Goal: Task Accomplishment & Management: Manage account settings

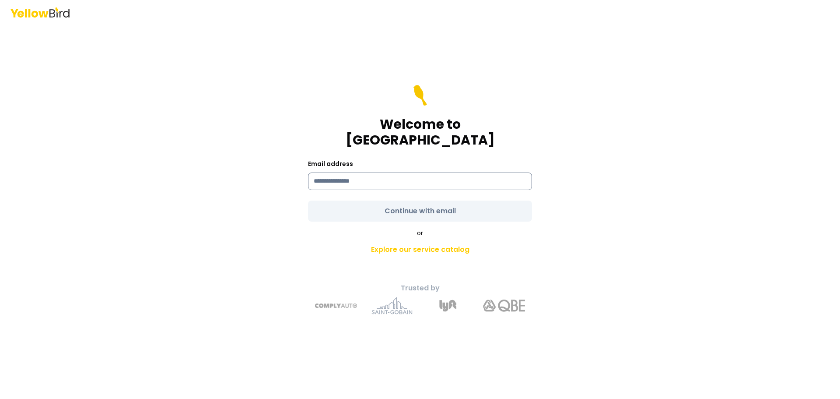
drag, startPoint x: 361, startPoint y: 182, endPoint x: 365, endPoint y: 175, distance: 8.0
click at [361, 181] on input at bounding box center [420, 181] width 224 height 18
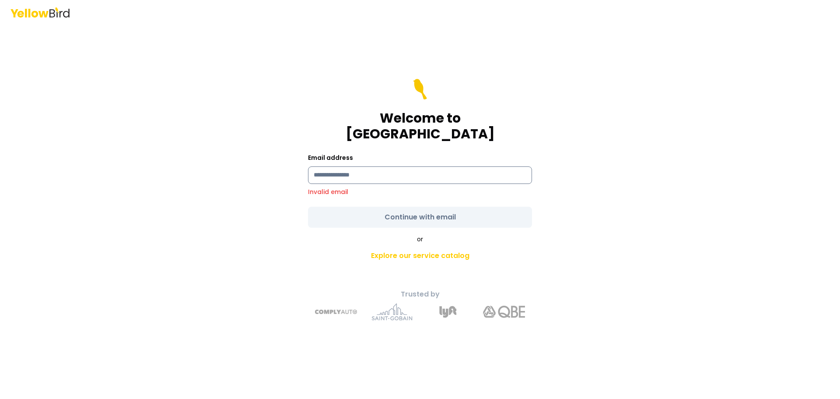
type input "**********"
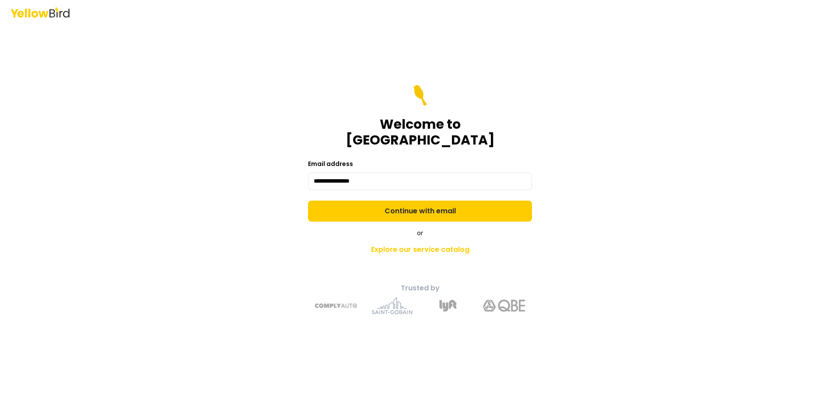
click at [405, 203] on form "**********" at bounding box center [420, 153] width 224 height 137
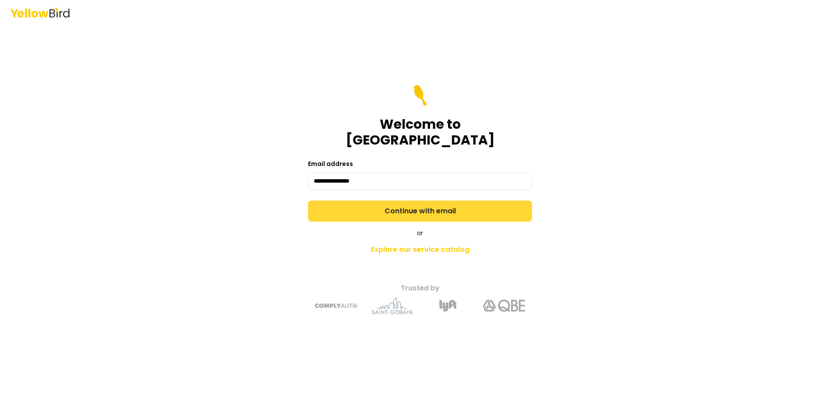
click at [438, 203] on button "Continue with email" at bounding box center [420, 210] width 224 height 21
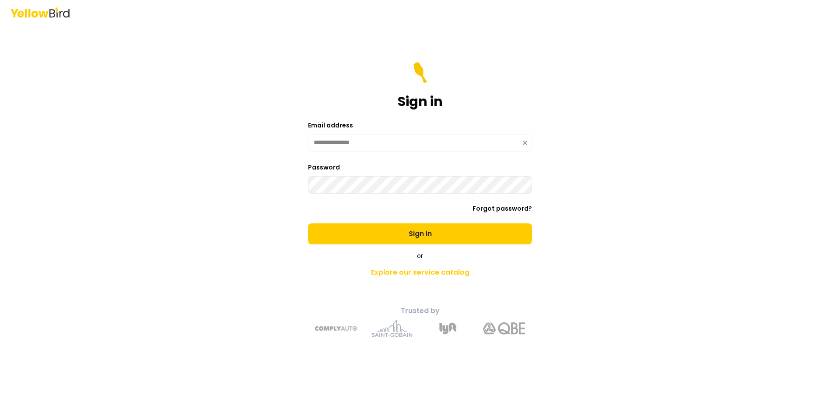
click at [308, 223] on button "Sign in" at bounding box center [420, 233] width 224 height 21
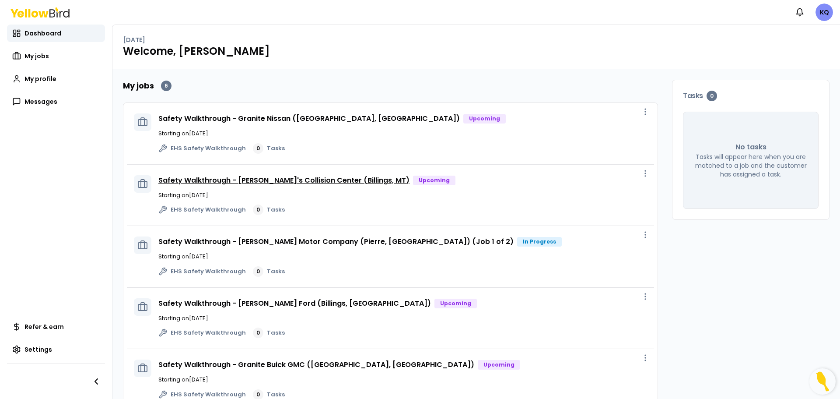
click at [309, 180] on link "Safety Walkthrough - [PERSON_NAME]'s Collision Center (Billings, MT)" at bounding box center [283, 180] width 251 height 10
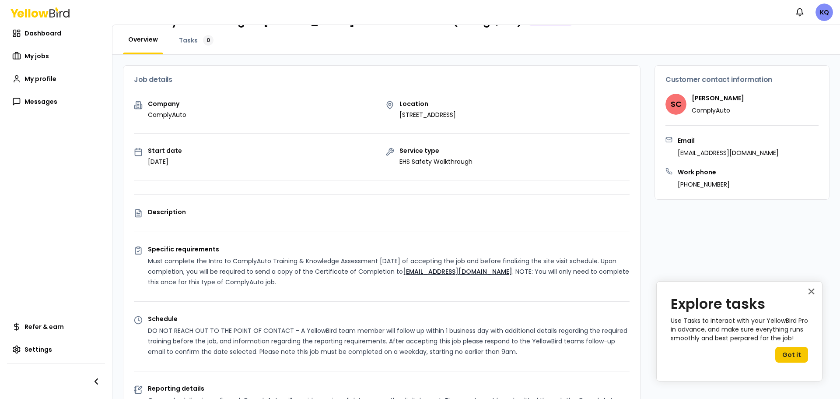
scroll to position [44, 0]
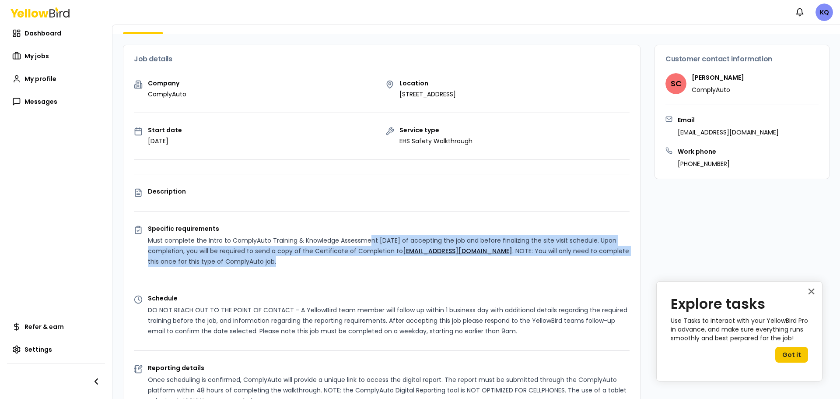
drag, startPoint x: 371, startPoint y: 238, endPoint x: 375, endPoint y: 258, distance: 21.1
click at [375, 258] on p "Must complete the Intro to ComplyAuto Training & Knowledge Assessment [DATE] of…" at bounding box center [389, 251] width 482 height 32
click at [369, 265] on p "Must complete the Intro to ComplyAuto Training & Knowledge Assessment [DATE] of…" at bounding box center [389, 251] width 482 height 32
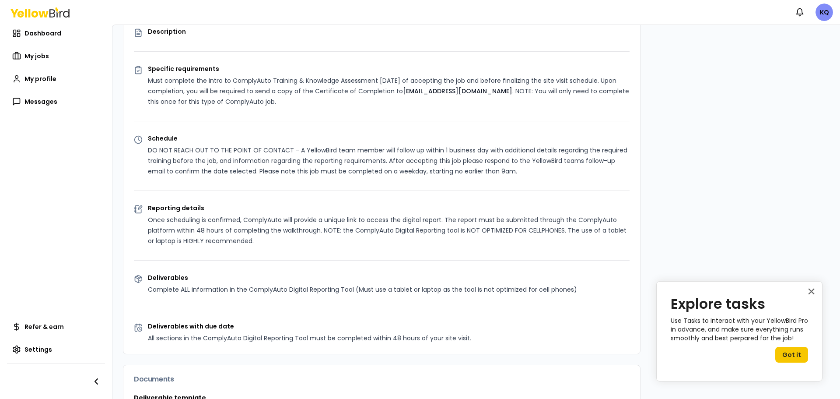
scroll to position [219, 0]
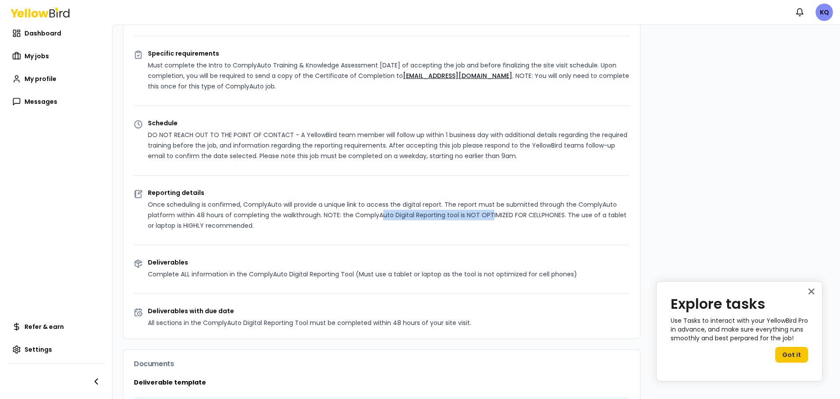
drag, startPoint x: 380, startPoint y: 217, endPoint x: 489, endPoint y: 212, distance: 109.0
click at [489, 212] on p "Once scheduling is confirmed, ComplyAuto will provide a unique link to access t…" at bounding box center [389, 215] width 482 height 32
click at [571, 212] on p "Once scheduling is confirmed, ComplyAuto will provide a unique link to access t…" at bounding box center [389, 215] width 482 height 32
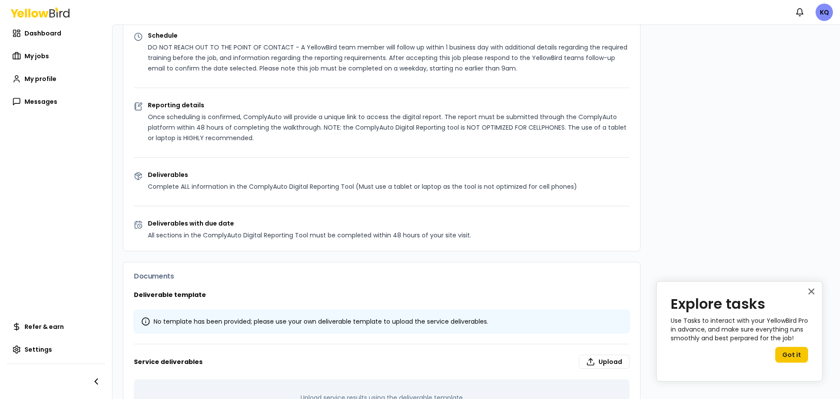
scroll to position [345, 0]
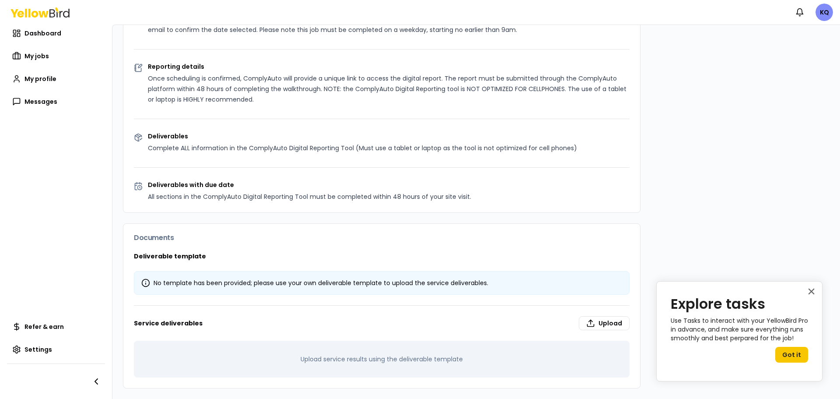
drag, startPoint x: 305, startPoint y: 287, endPoint x: 295, endPoint y: 287, distance: 10.1
click at [305, 287] on div "No template has been provided; please use your own deliverable template to uplo…" at bounding box center [382, 283] width 496 height 24
click at [147, 284] on icon at bounding box center [145, 282] width 9 height 9
click at [812, 292] on button "×" at bounding box center [811, 291] width 8 height 14
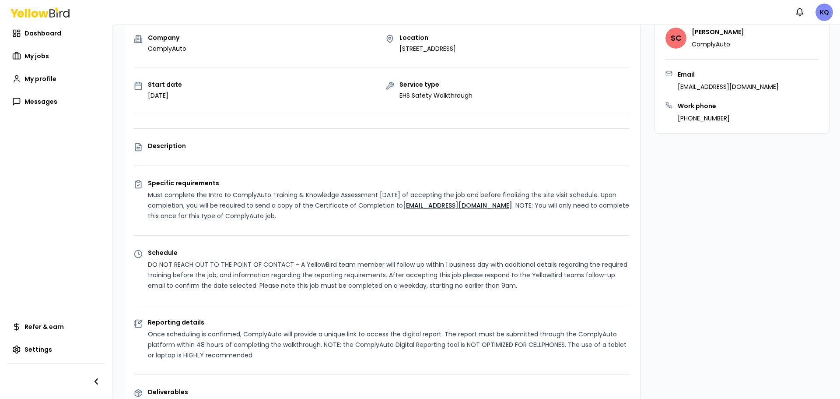
scroll to position [0, 0]
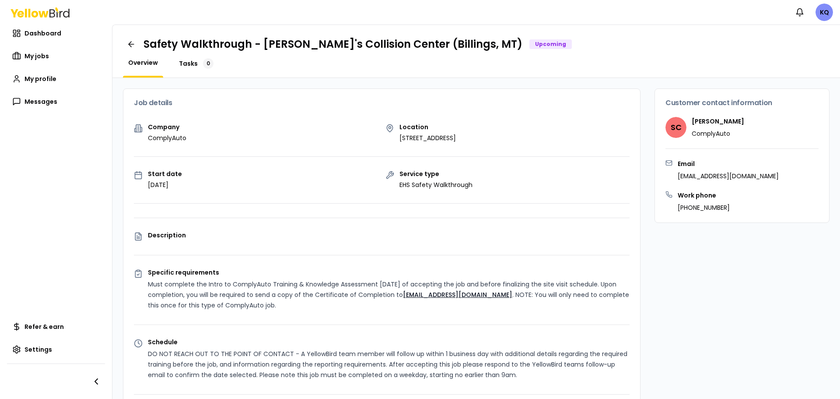
click at [193, 68] on link "Tasks 0" at bounding box center [196, 63] width 45 height 11
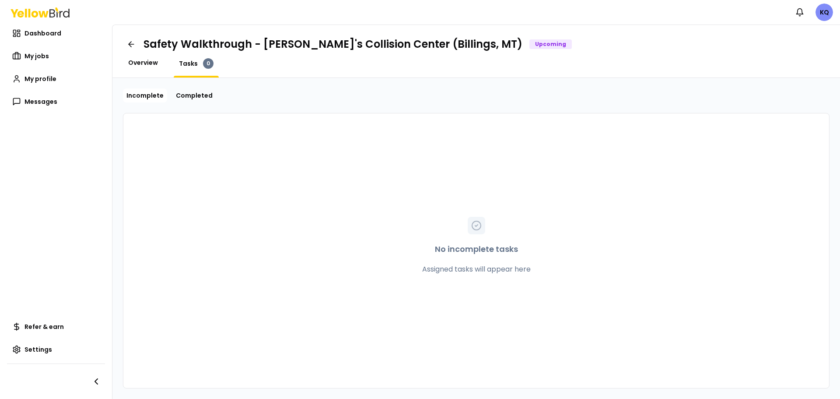
click at [133, 65] on span "Overview" at bounding box center [143, 62] width 30 height 9
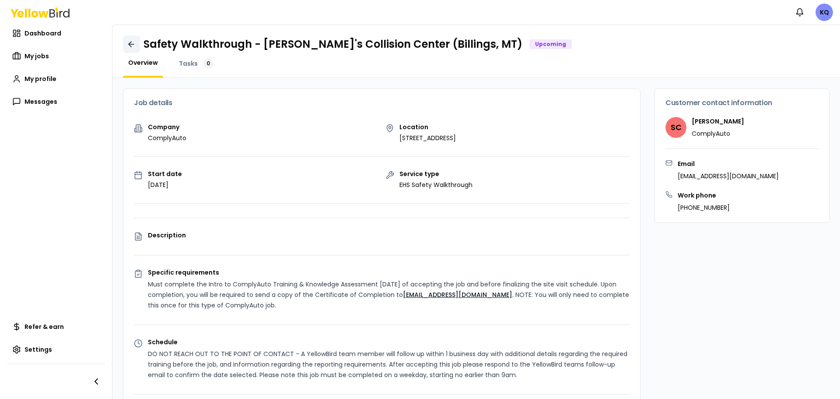
click at [130, 43] on icon at bounding box center [131, 44] width 9 height 9
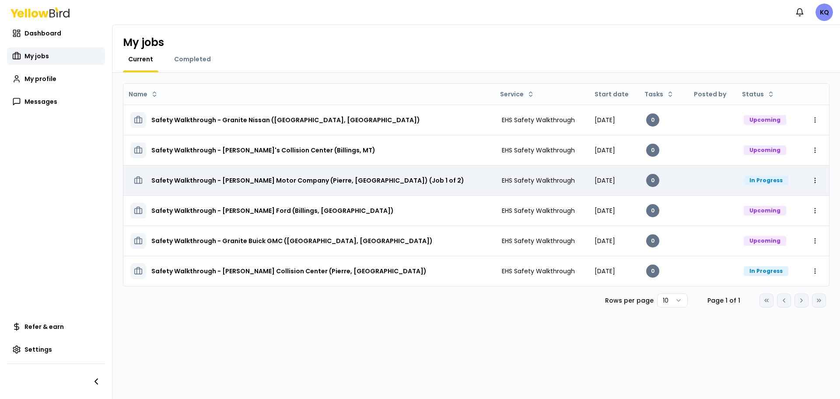
click at [259, 175] on h3 "Safety Walkthrough - [PERSON_NAME] Motor Company (Pierre, [GEOGRAPHIC_DATA]) (J…" at bounding box center [307, 180] width 313 height 16
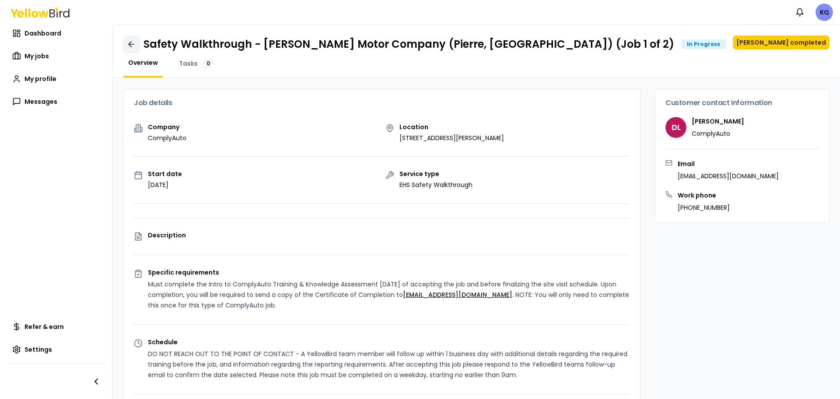
click at [128, 39] on link at bounding box center [131, 44] width 17 height 18
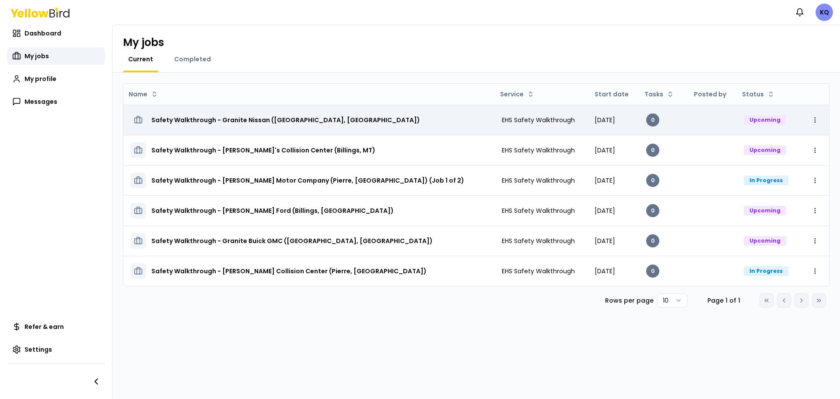
click at [259, 124] on h3 "Safety Walkthrough - Granite Nissan ([GEOGRAPHIC_DATA], [GEOGRAPHIC_DATA])" at bounding box center [285, 120] width 269 height 16
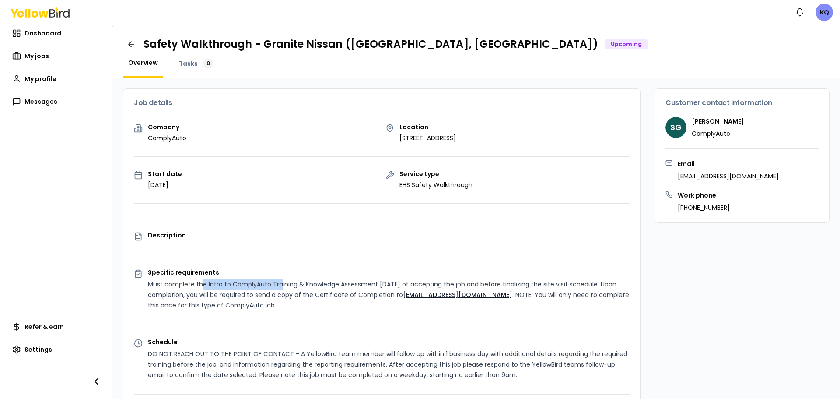
drag, startPoint x: 200, startPoint y: 285, endPoint x: 278, endPoint y: 282, distance: 78.4
click at [278, 282] on p "Must complete the Intro to ComplyAuto Training & Knowledge Assessment [DATE] of…" at bounding box center [389, 295] width 482 height 32
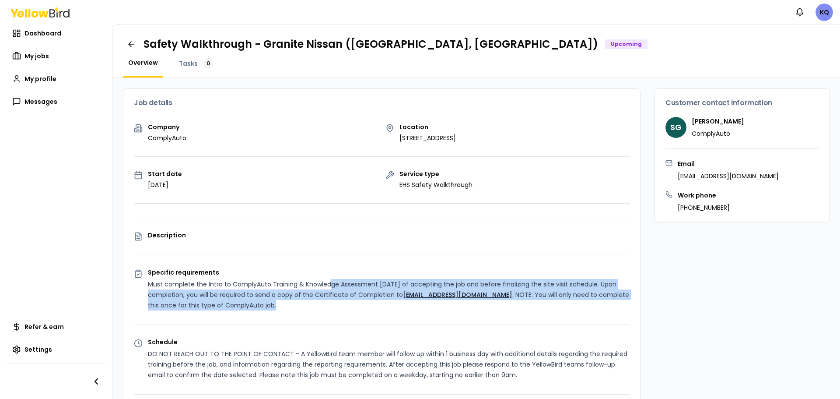
drag, startPoint x: 326, startPoint y: 284, endPoint x: 329, endPoint y: 308, distance: 24.6
click at [329, 308] on p "Must complete the Intro to ComplyAuto Training & Knowledge Assessment [DATE] of…" at bounding box center [389, 295] width 482 height 32
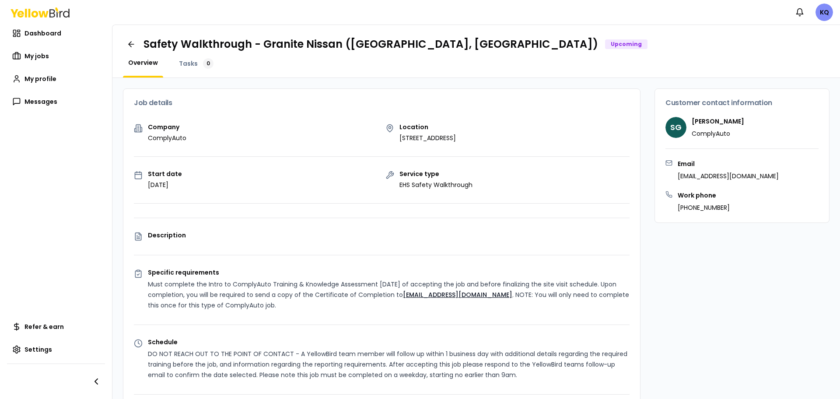
click at [322, 312] on div "Company ComplyAuto Location [STREET_ADDRESS] Start date [DATE] Service type EHS…" at bounding box center [381, 340] width 517 height 433
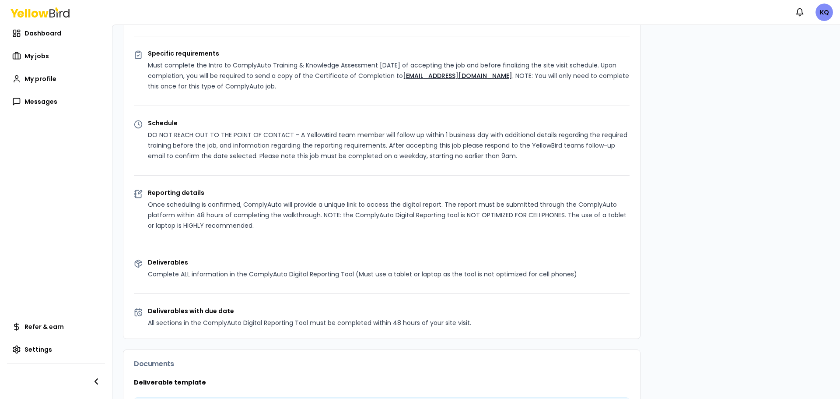
scroll to position [263, 0]
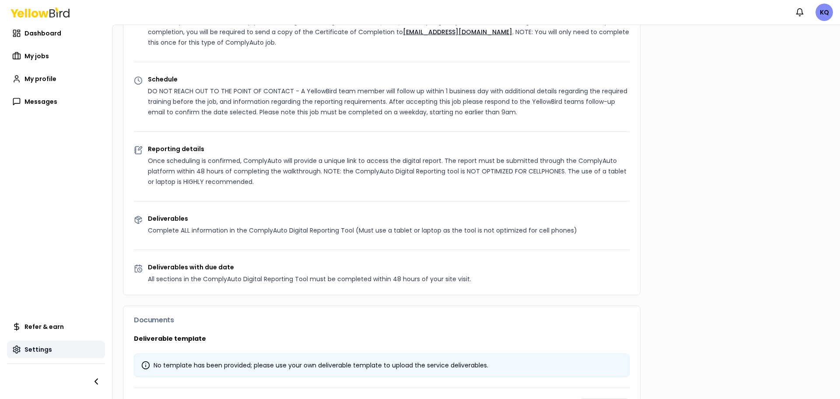
click at [27, 352] on span "Settings" at bounding box center [39, 349] width 28 height 9
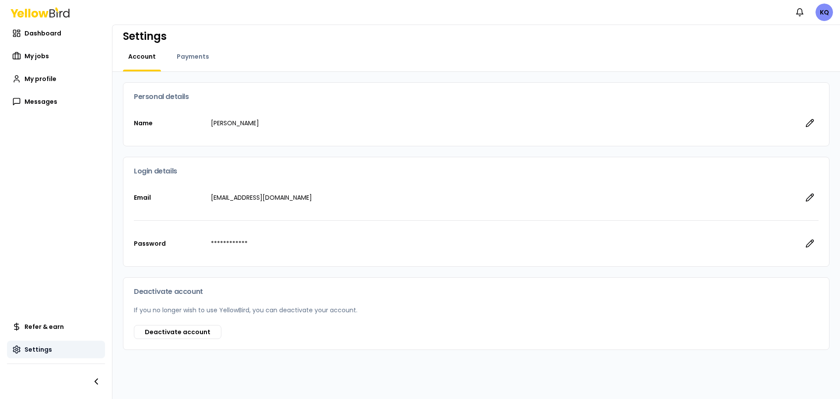
scroll to position [6, 0]
click at [35, 85] on link "My profile" at bounding box center [56, 79] width 98 height 18
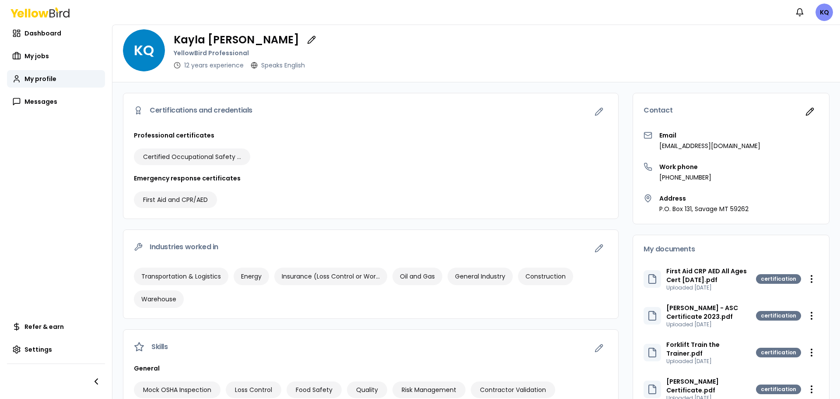
scroll to position [50, 0]
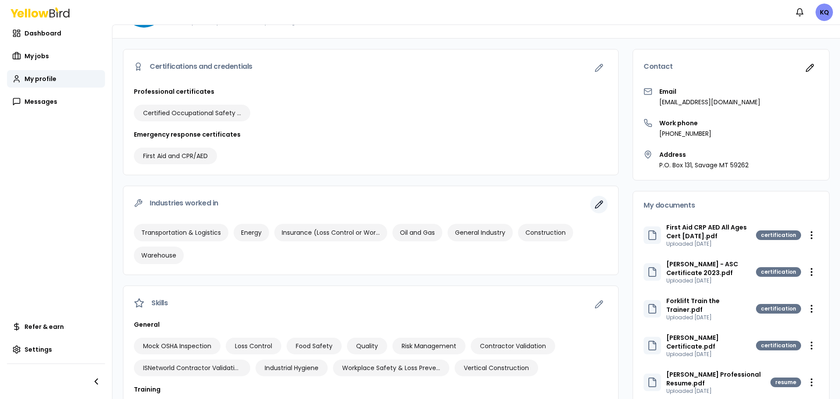
click at [592, 211] on button "button" at bounding box center [599, 205] width 18 height 18
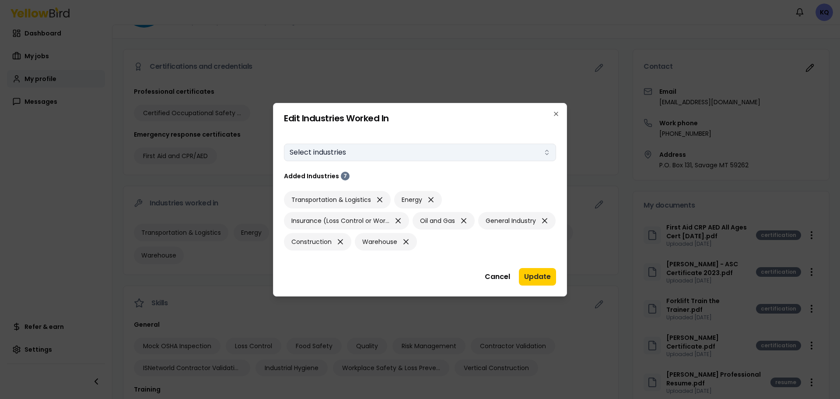
click at [412, 155] on button "Select industries" at bounding box center [420, 153] width 272 height 18
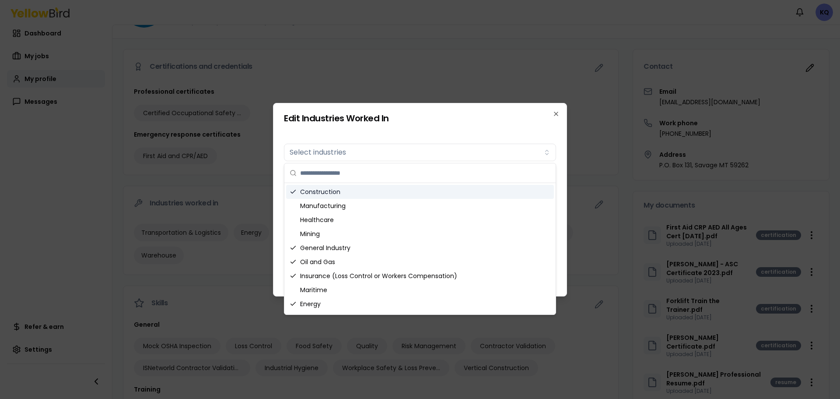
click at [399, 130] on form "Industries worked in Select industries Added Industries 7 Transportation & Logi…" at bounding box center [420, 195] width 272 height 131
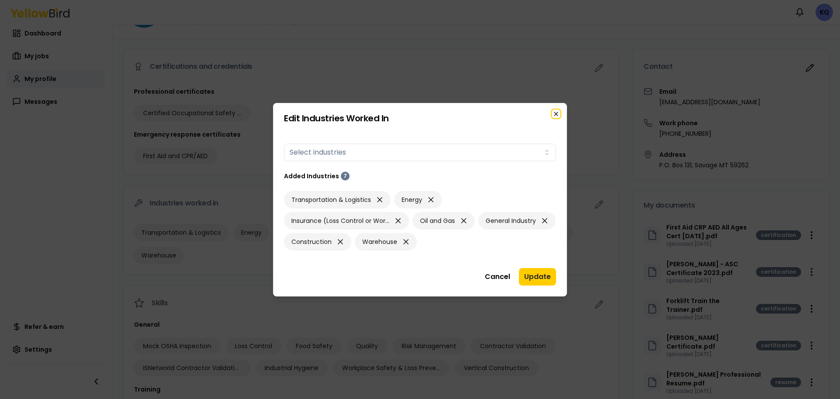
click at [557, 110] on icon "button" at bounding box center [556, 113] width 7 height 7
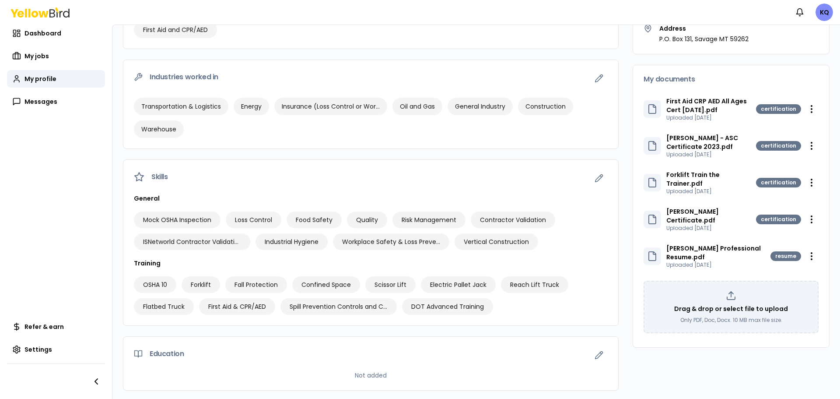
scroll to position [178, 0]
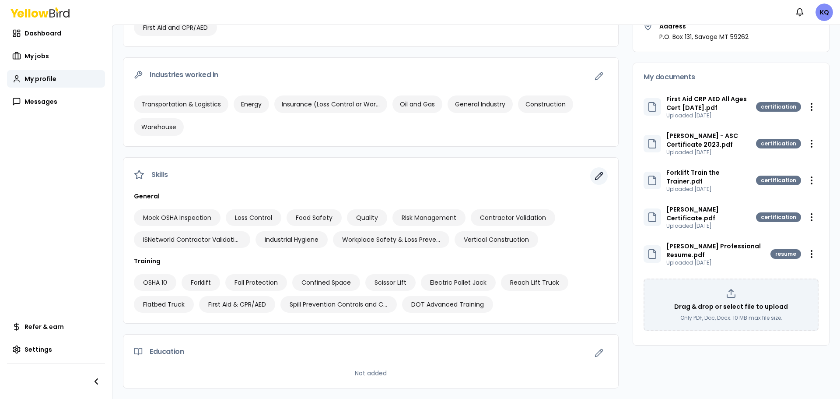
click at [596, 174] on icon "button" at bounding box center [598, 175] width 7 height 7
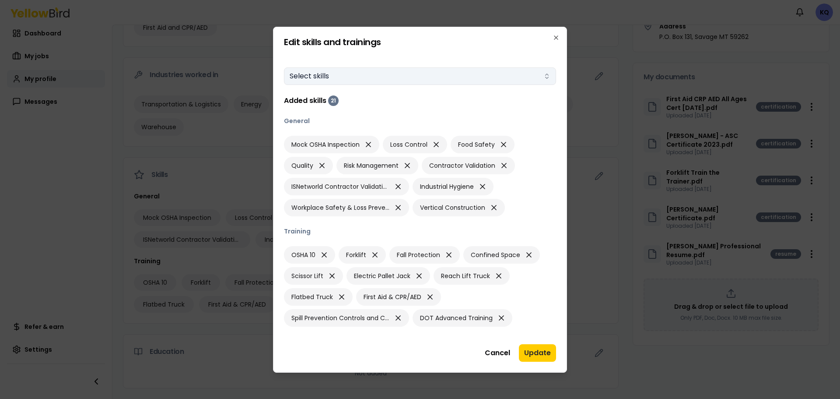
click at [340, 76] on button "Select skills" at bounding box center [420, 76] width 272 height 18
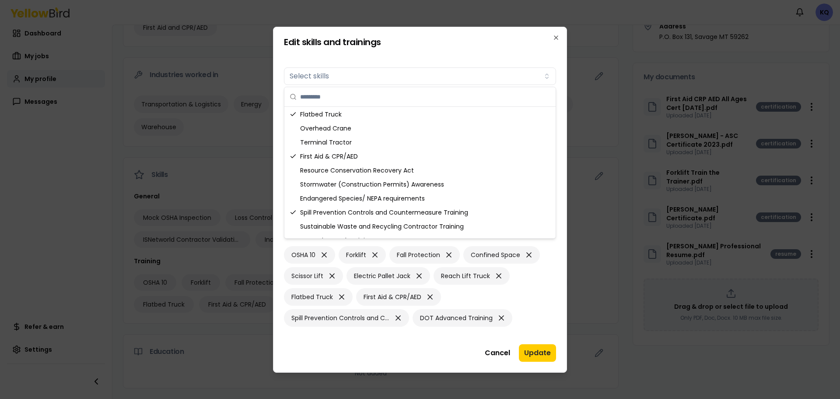
scroll to position [362, 0]
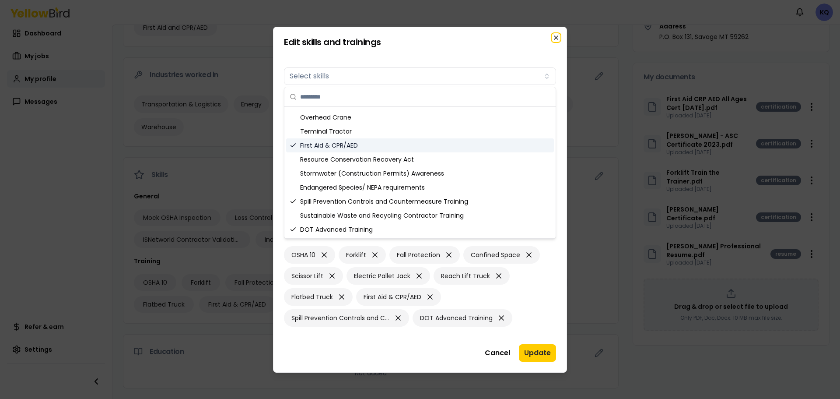
click at [559, 36] on icon "button" at bounding box center [556, 37] width 7 height 7
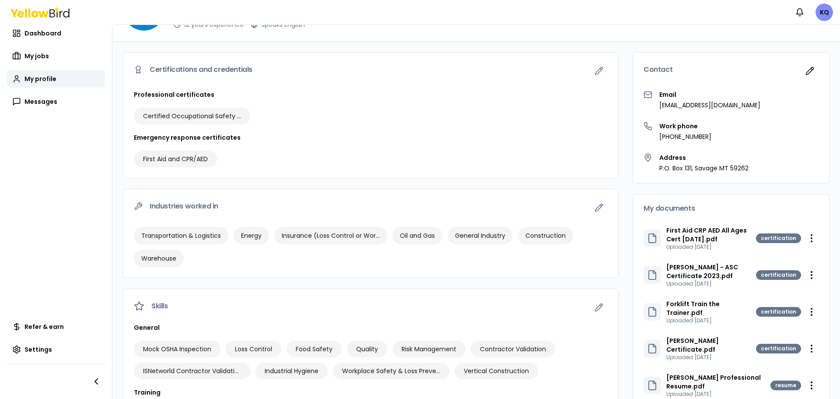
scroll to position [178, 0]
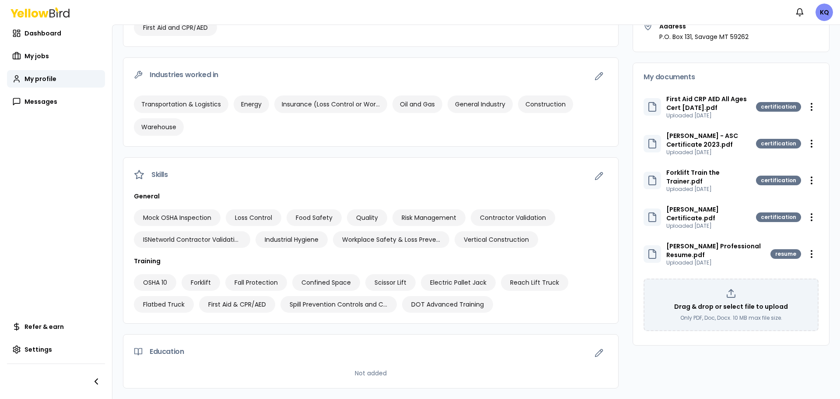
click at [696, 242] on p "[PERSON_NAME] Professional Resume.pdf" at bounding box center [718, 251] width 104 height 18
click at [697, 242] on p "[PERSON_NAME] Professional Resume.pdf" at bounding box center [718, 251] width 104 height 18
click at [647, 249] on icon at bounding box center [652, 254] width 11 height 11
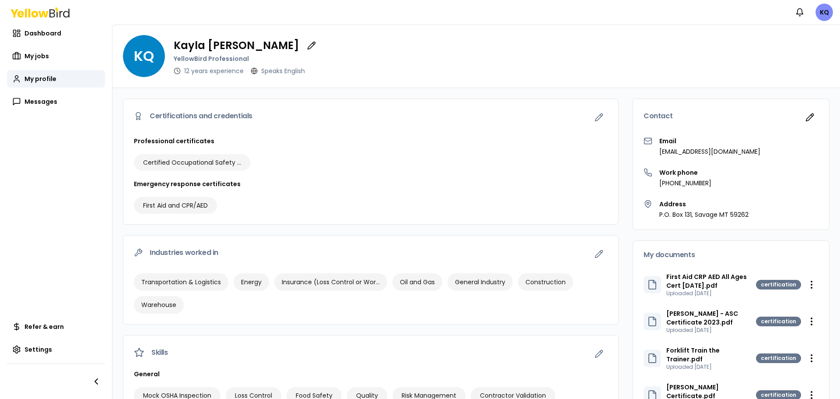
scroll to position [0, 0]
click at [590, 114] on button "button" at bounding box center [599, 118] width 18 height 18
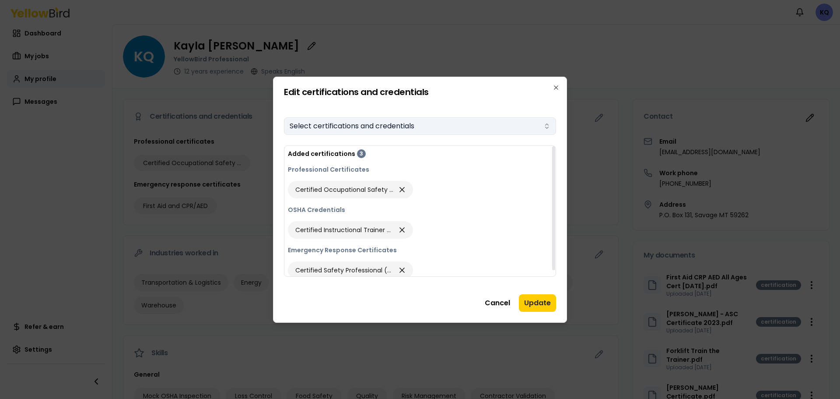
click at [439, 126] on button "Select certifications and credentials" at bounding box center [420, 126] width 272 height 18
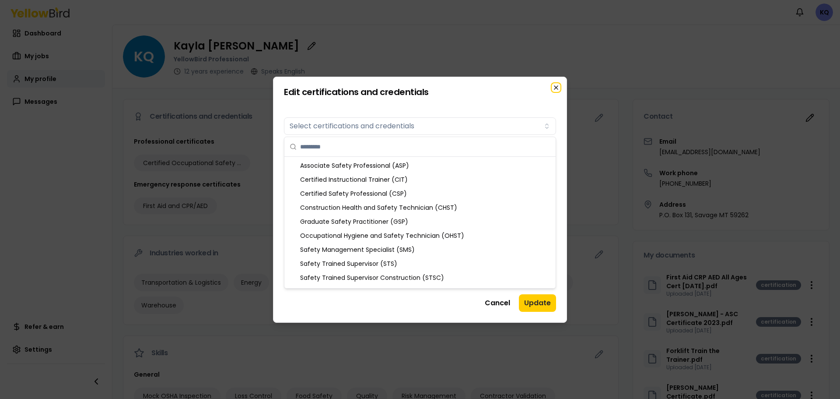
click at [555, 84] on icon "button" at bounding box center [556, 87] width 7 height 7
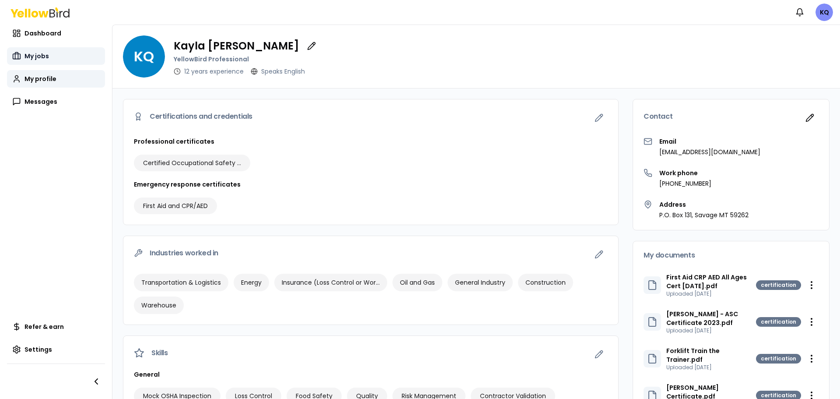
click at [34, 53] on span "My jobs" at bounding box center [37, 56] width 25 height 9
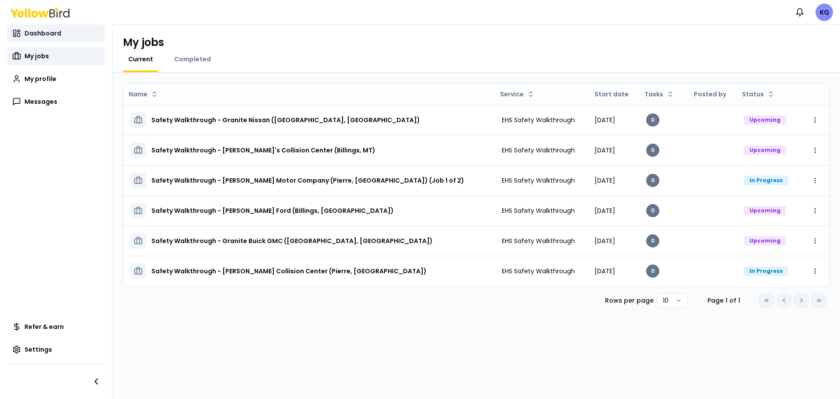
click at [42, 34] on span "Dashboard" at bounding box center [43, 33] width 37 height 9
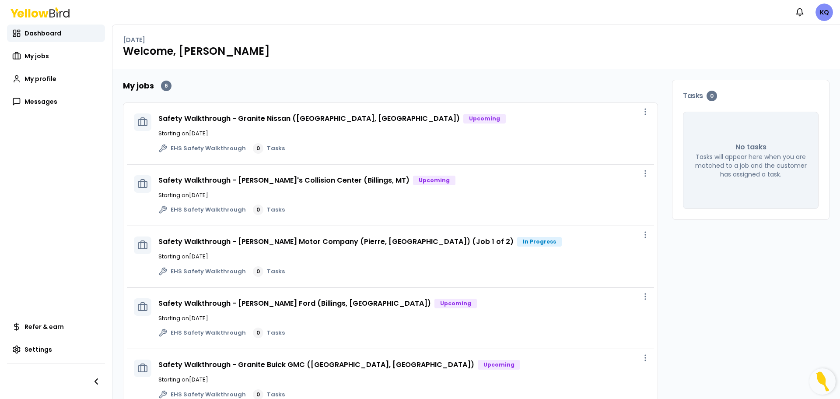
click at [740, 158] on p "Tasks will appear here when you are matched to a job and the customer has assig…" at bounding box center [751, 165] width 114 height 26
